Goal: Information Seeking & Learning: Learn about a topic

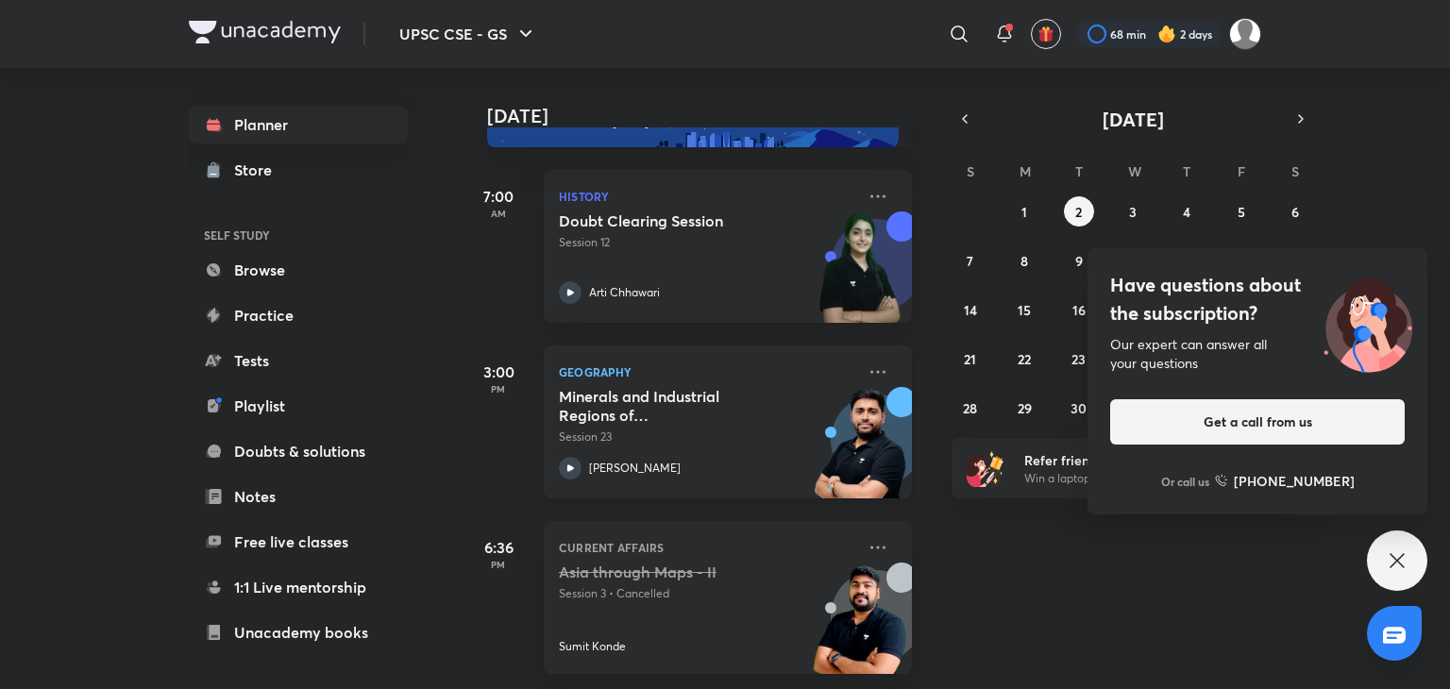
scroll to position [83, 0]
click at [1406, 560] on icon at bounding box center [1396, 560] width 23 height 23
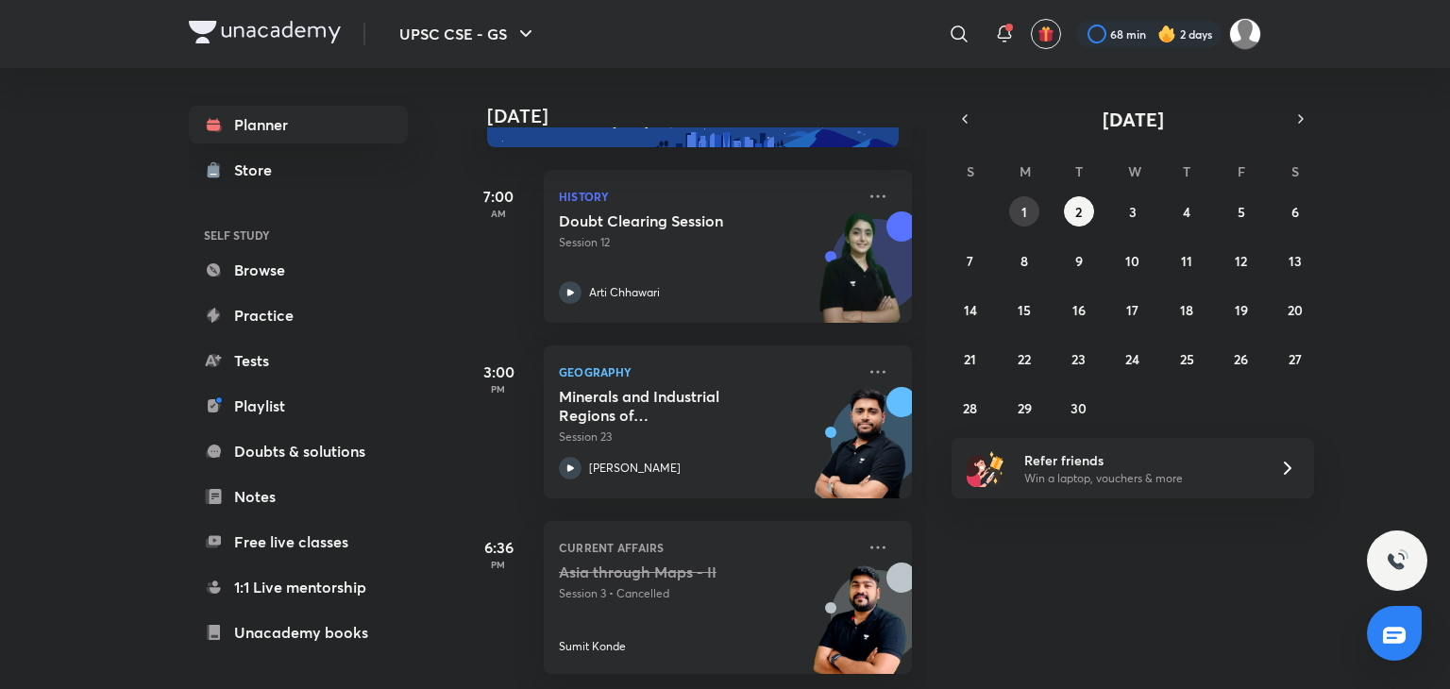
click at [1031, 220] on button "1" at bounding box center [1024, 211] width 30 height 30
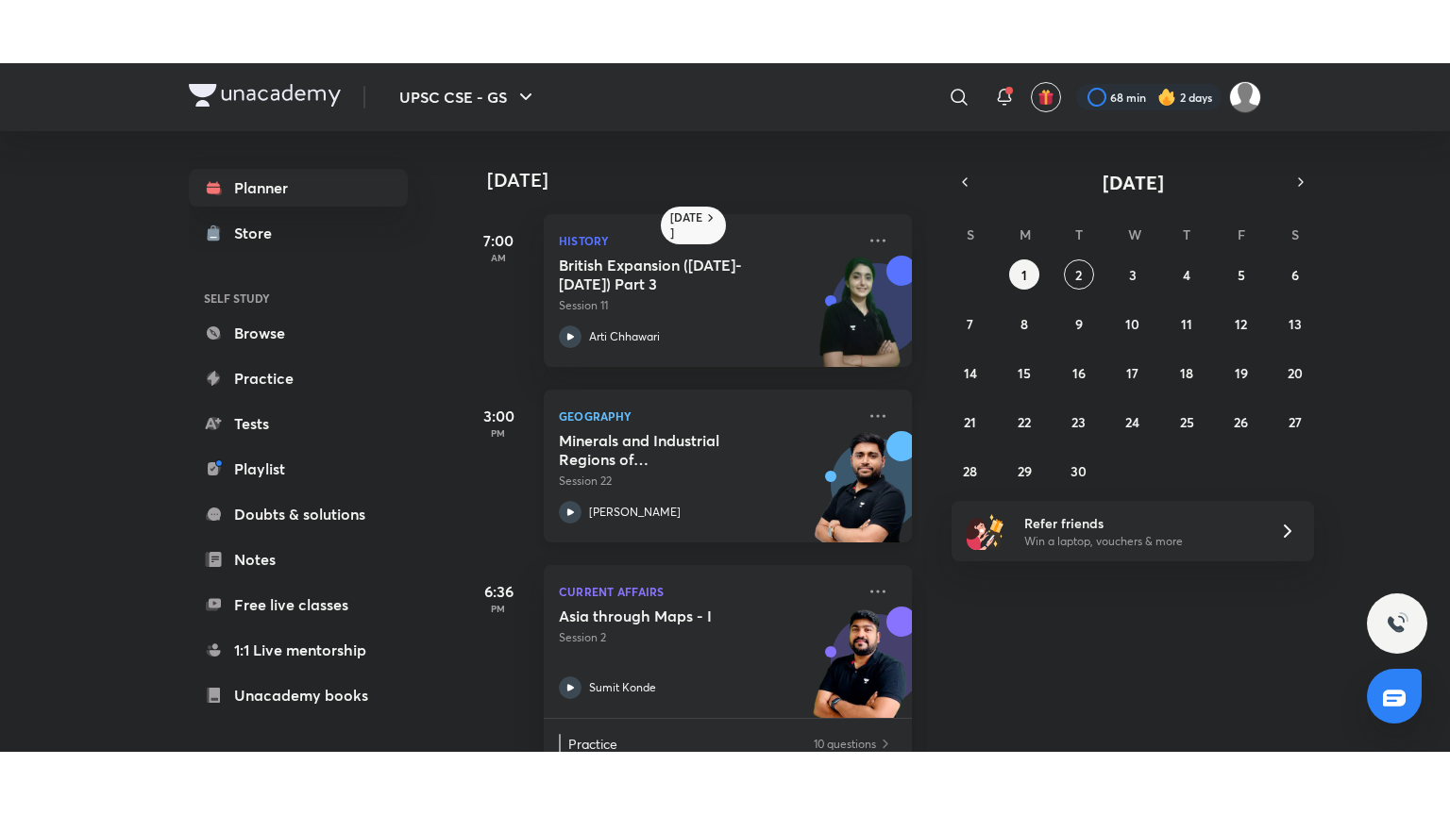
scroll to position [227, 0]
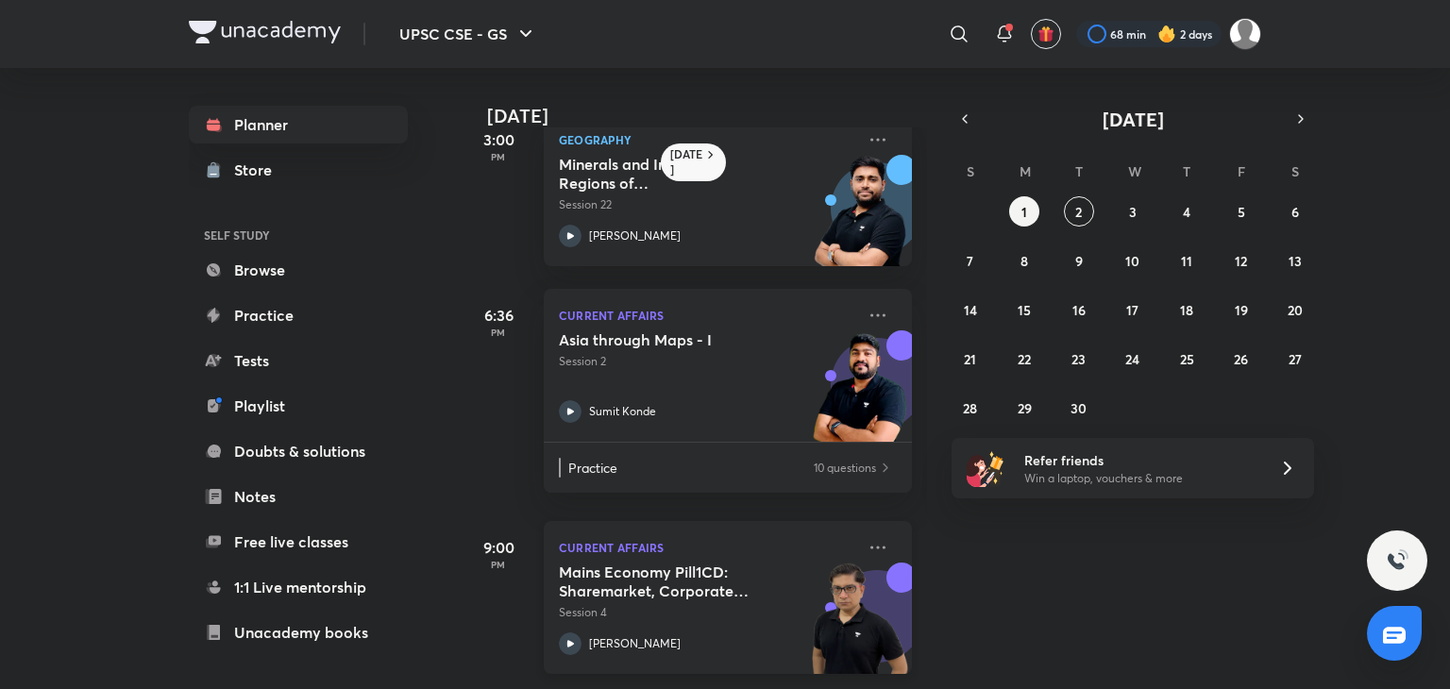
click at [564, 639] on div at bounding box center [570, 643] width 23 height 23
